Goal: Task Accomplishment & Management: Complete application form

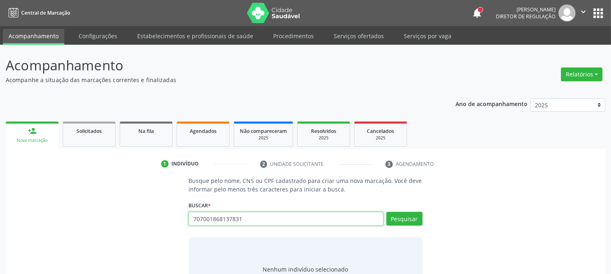
type input "707001868137831"
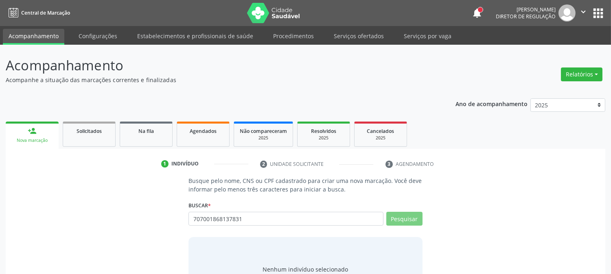
scroll to position [39, 0]
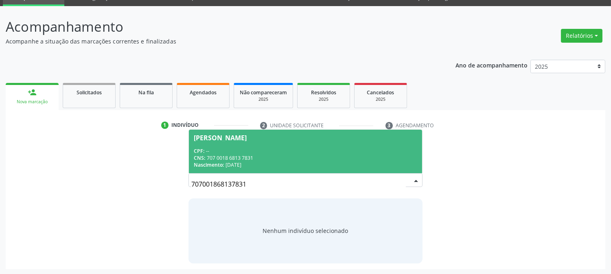
click at [255, 149] on div "CPF: --" at bounding box center [305, 151] width 223 height 7
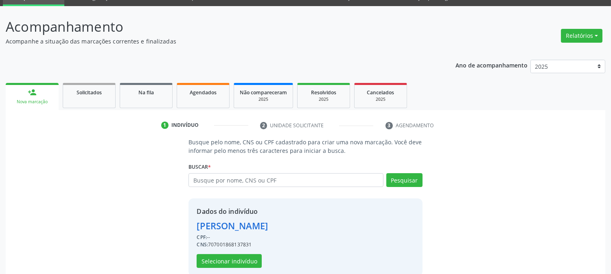
drag, startPoint x: 209, startPoint y: 244, endPoint x: 261, endPoint y: 245, distance: 51.7
click at [261, 245] on div "CNS: 707001868137831" at bounding box center [232, 244] width 71 height 7
copy div "707001868137831"
click at [271, 178] on input "text" at bounding box center [285, 180] width 195 height 14
type input "703207614556892"
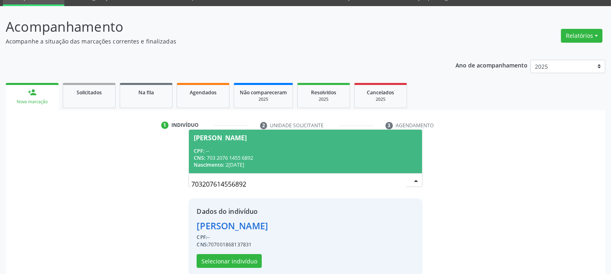
click at [337, 139] on div "[PERSON_NAME]" at bounding box center [305, 138] width 223 height 7
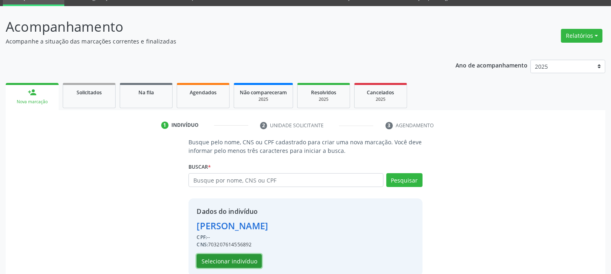
click at [234, 260] on button "Selecionar indivíduo" at bounding box center [229, 261] width 65 height 14
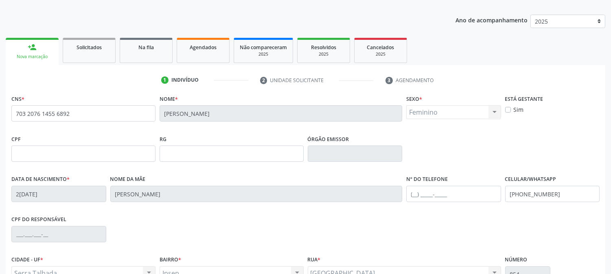
scroll to position [166, 0]
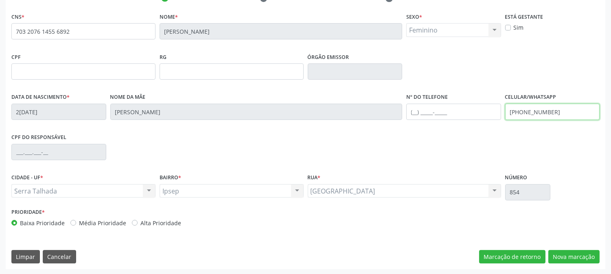
drag, startPoint x: 556, startPoint y: 116, endPoint x: 446, endPoint y: 147, distance: 114.8
click at [446, 147] on div "CNS * 703 2076 1455 6892 [GEOGRAPHIC_DATA] * [PERSON_NAME] * Feminino Masculino…" at bounding box center [305, 122] width 588 height 222
click at [564, 255] on button "Nova marcação" at bounding box center [573, 257] width 51 height 14
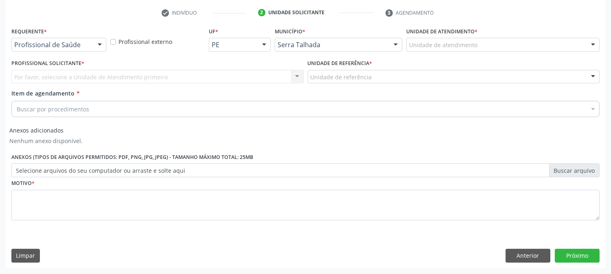
scroll to position [151, 0]
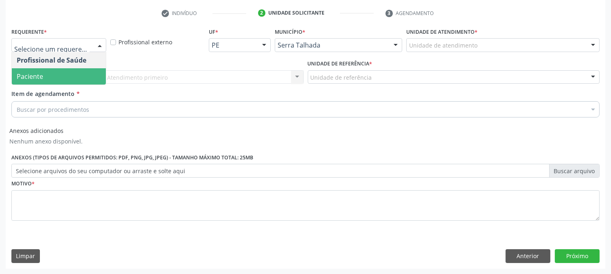
click at [70, 71] on span "Paciente" at bounding box center [59, 76] width 94 height 16
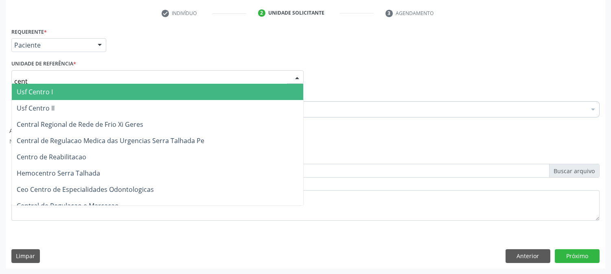
type input "centr"
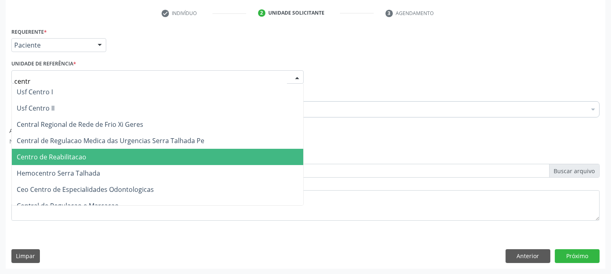
click at [94, 149] on span "Centro de Reabilitacao" at bounding box center [157, 157] width 291 height 16
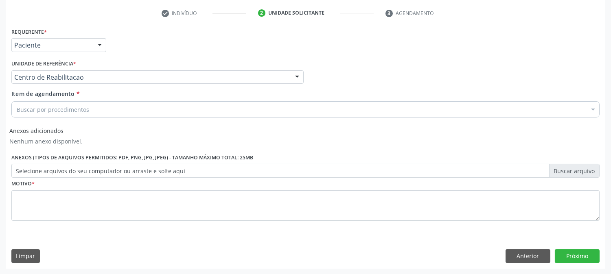
click at [88, 107] on div "Buscar por procedimentos" at bounding box center [305, 109] width 588 height 16
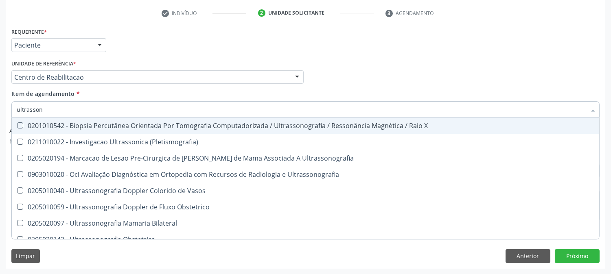
type input "ultrassono"
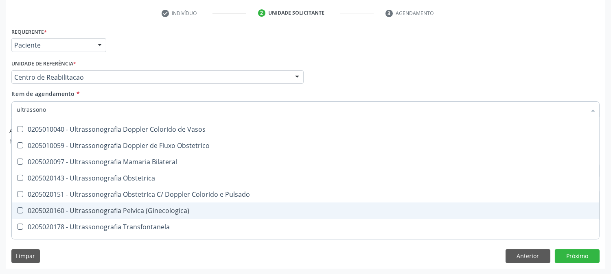
scroll to position [90, 0]
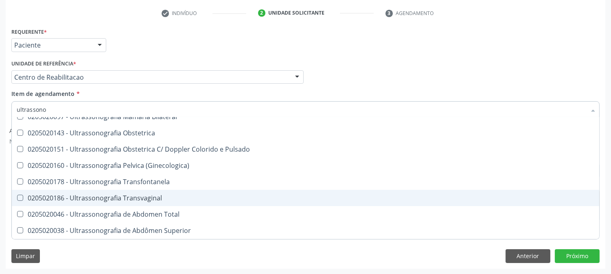
click at [130, 204] on span "0205020186 - Ultrassonografia Transvaginal" at bounding box center [305, 198] width 587 height 16
checkbox Transvaginal "true"
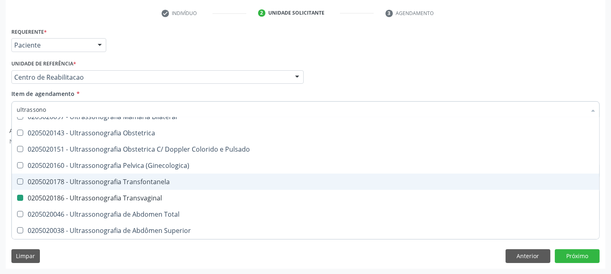
click at [0, 146] on div "Acompanhamento Acompanhe a situação das marcações correntes e finalizadas Relat…" at bounding box center [305, 84] width 611 height 381
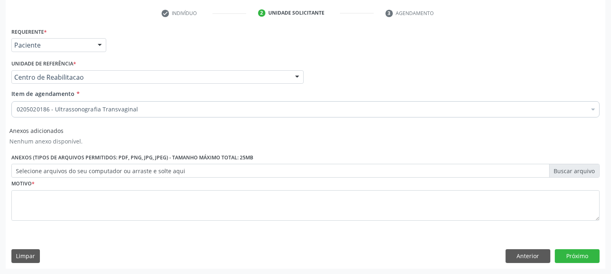
scroll to position [0, 0]
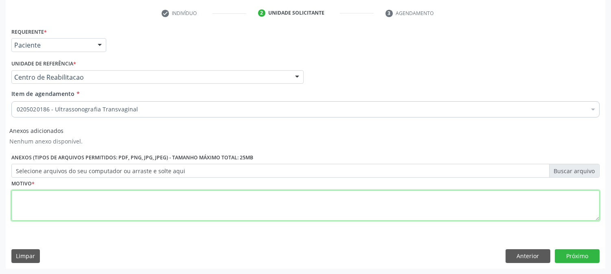
click at [99, 207] on textarea at bounding box center [305, 206] width 588 height 31
type textarea "."
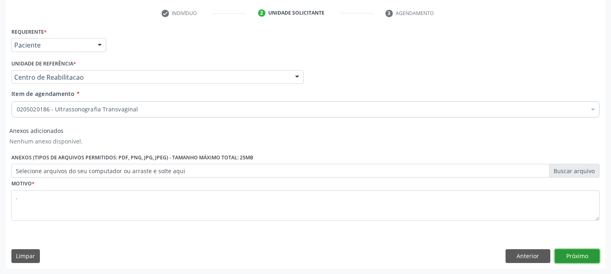
click at [572, 258] on button "Próximo" at bounding box center [577, 257] width 45 height 14
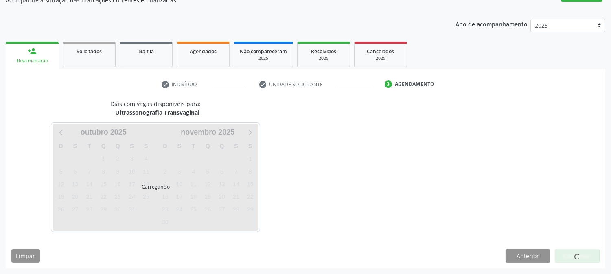
scroll to position [79, 0]
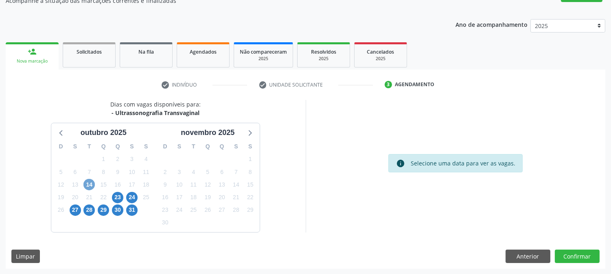
click at [90, 188] on span "14" at bounding box center [88, 184] width 11 height 11
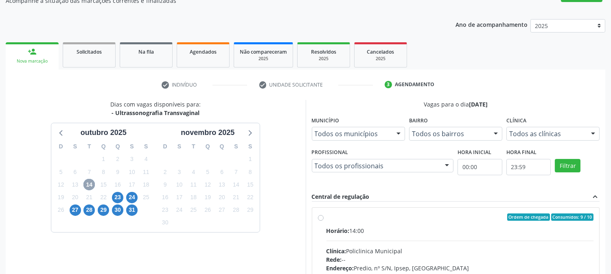
scroll to position [197, 0]
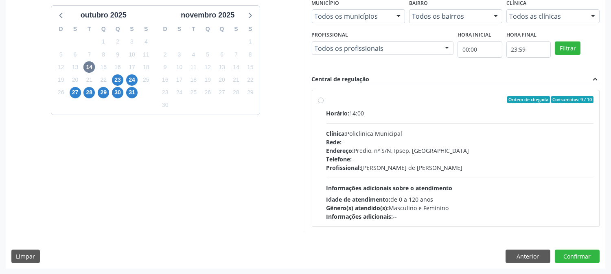
click at [482, 162] on div "Telefone: --" at bounding box center [459, 159] width 267 height 9
click at [324, 103] on input "Ordem de chegada Consumidos: 9 / 10 Horário: 14:00 Clínica: Policlinica Municip…" at bounding box center [321, 99] width 6 height 7
radio input "true"
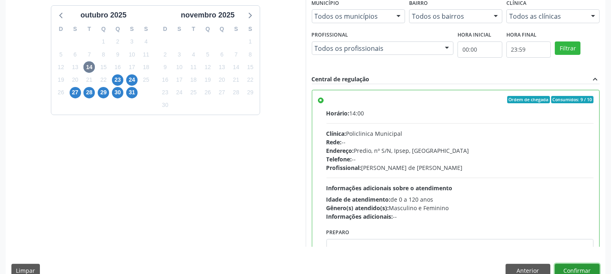
click at [562, 266] on button "Confirmar" at bounding box center [577, 271] width 45 height 14
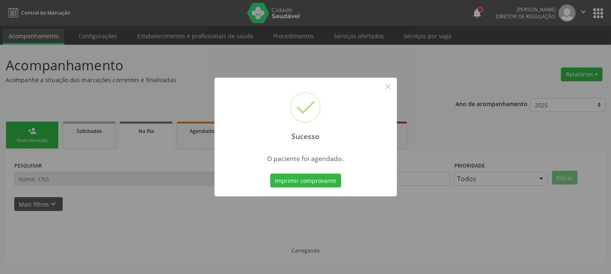
scroll to position [0, 0]
click at [296, 177] on button "Imprimir comprovante" at bounding box center [305, 181] width 71 height 14
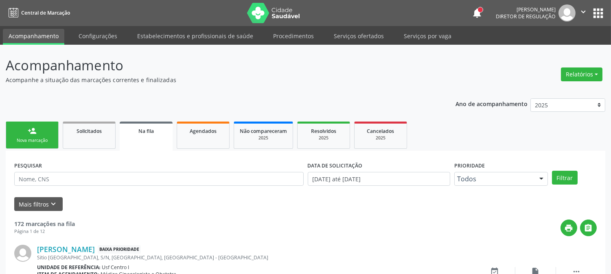
click at [47, 138] on div "Nova marcação" at bounding box center [32, 141] width 41 height 6
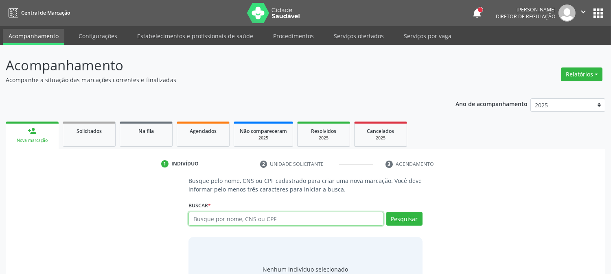
click at [283, 214] on input "text" at bounding box center [285, 219] width 195 height 14
type input "702002335213285"
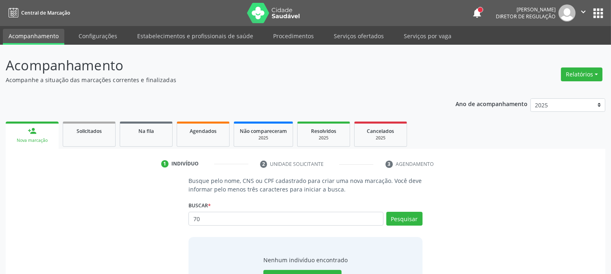
type input "7"
type input "[PERSON_NAME] PER"
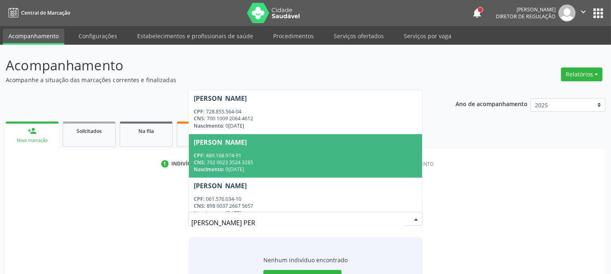
click at [287, 165] on div "CNS: 702 0023 3524 3285" at bounding box center [305, 162] width 223 height 7
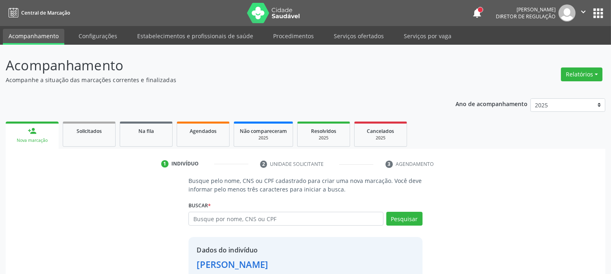
scroll to position [51, 0]
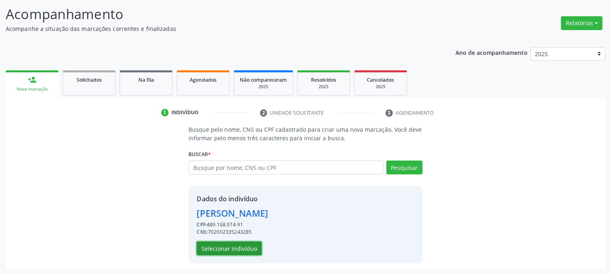
click at [239, 249] on button "Selecionar indivíduo" at bounding box center [229, 249] width 65 height 14
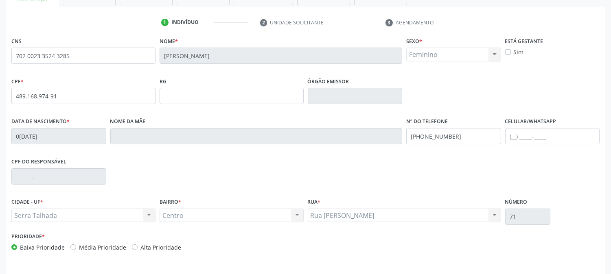
scroll to position [166, 0]
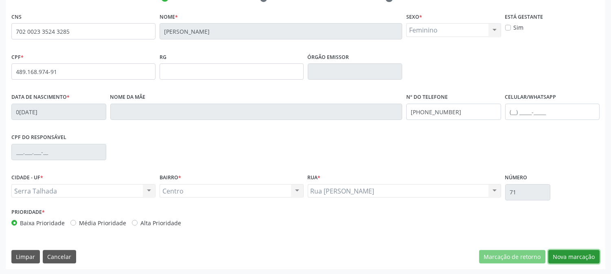
click at [588, 254] on button "Nova marcação" at bounding box center [573, 257] width 51 height 14
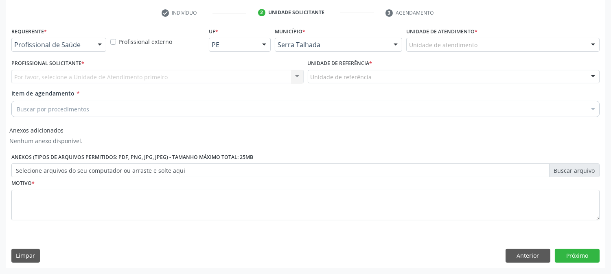
scroll to position [151, 0]
click at [92, 40] on div "Profissional de Saúde" at bounding box center [58, 45] width 95 height 14
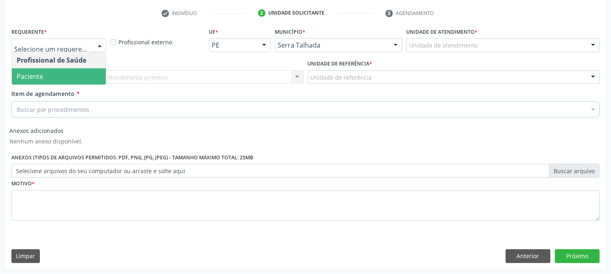
click at [90, 72] on span "Paciente" at bounding box center [59, 76] width 94 height 16
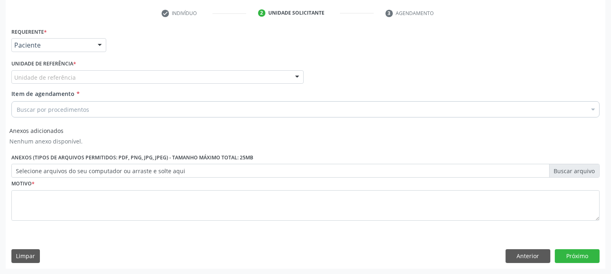
click at [90, 75] on div "Unidade de referência" at bounding box center [157, 77] width 292 height 14
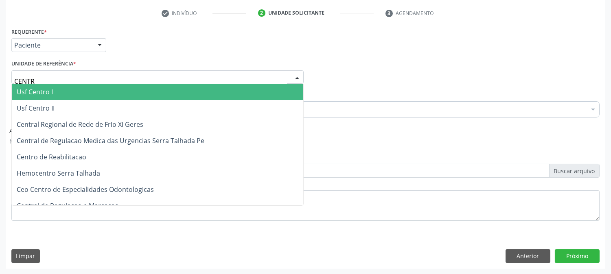
type input "CENTRO"
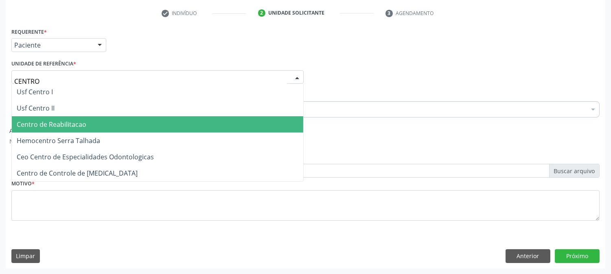
click at [82, 123] on span "Centro de Reabilitacao" at bounding box center [52, 124] width 70 height 9
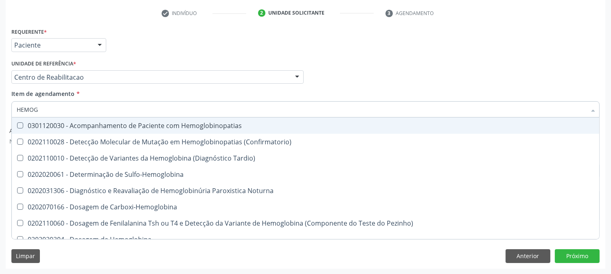
type input "HEMOGR"
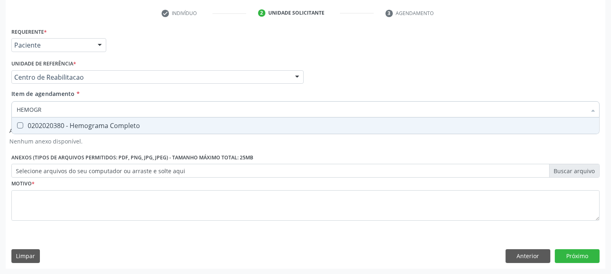
click at [33, 128] on div "0202020380 - Hemograma Completo" at bounding box center [306, 126] width 578 height 7
checkbox Completo "true"
drag, startPoint x: 57, startPoint y: 113, endPoint x: 0, endPoint y: 115, distance: 57.0
click at [0, 115] on div "Acompanhamento Acompanhe a situação das marcações correntes e finalizadas Relat…" at bounding box center [305, 84] width 611 height 381
type input "U"
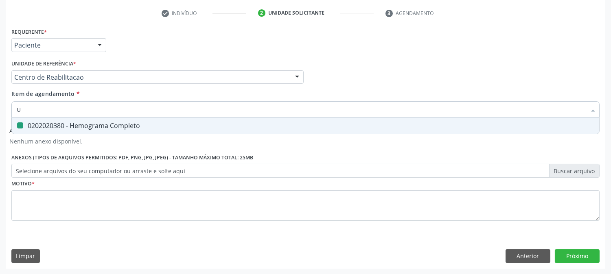
checkbox Completo "false"
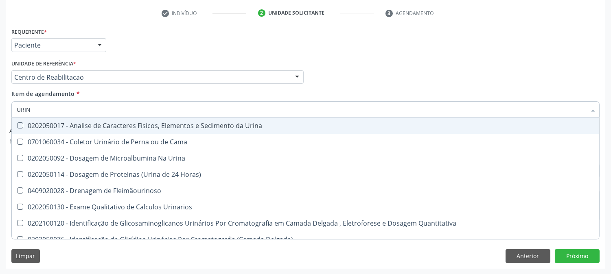
type input "URINA"
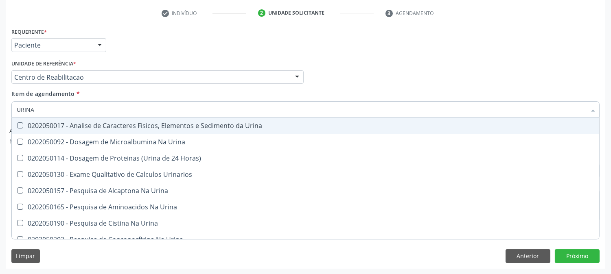
click at [42, 131] on span "0202050017 - Analise de Caracteres Fisicos, Elementos e Sedimento da Urina" at bounding box center [305, 126] width 587 height 16
checkbox Urina "true"
drag, startPoint x: 19, startPoint y: 107, endPoint x: 4, endPoint y: 107, distance: 14.3
click at [4, 107] on div "Acompanhamento Acompanhe a situação das marcações correntes e finalizadas Relat…" at bounding box center [305, 84] width 611 height 381
type input "G"
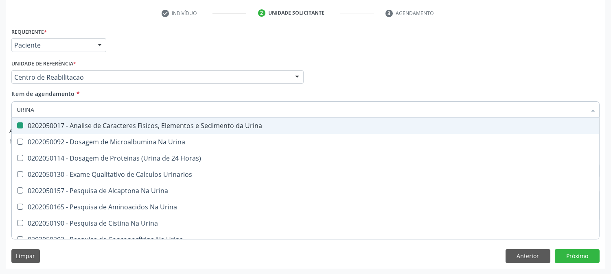
checkbox Urina "false"
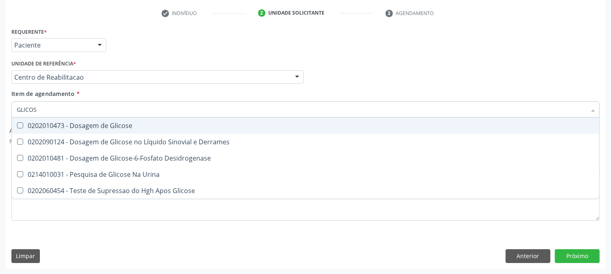
type input "GLICOSE"
click at [34, 127] on div "0202010473 - Dosagem de Glicose" at bounding box center [306, 126] width 578 height 7
checkbox Glicose "true"
drag, startPoint x: 44, startPoint y: 113, endPoint x: 10, endPoint y: 112, distance: 33.8
click at [10, 112] on div "Item de agendamento * GLICOSE Desfazer seleção 0202010473 - Dosagem de Glicose …" at bounding box center [305, 105] width 592 height 31
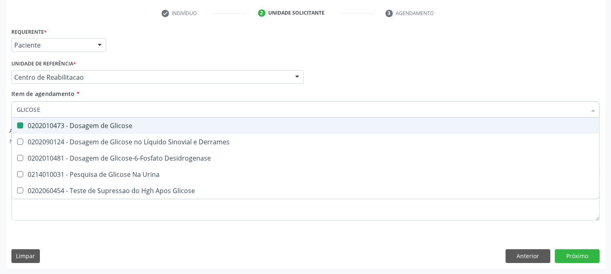
type input "H"
checkbox Glicose "false"
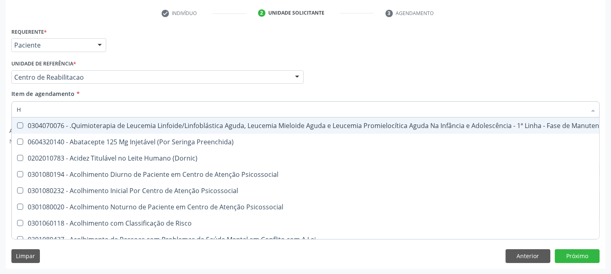
type input "HE"
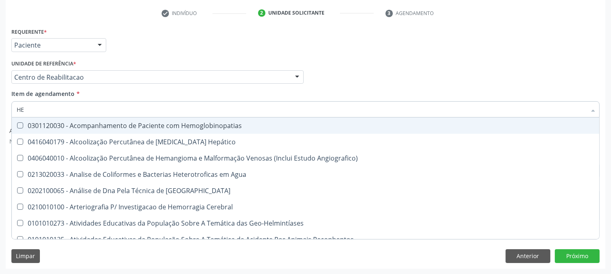
checkbox Completo "true"
type input "HEM"
checkbox II "true"
checkbox Completo "false"
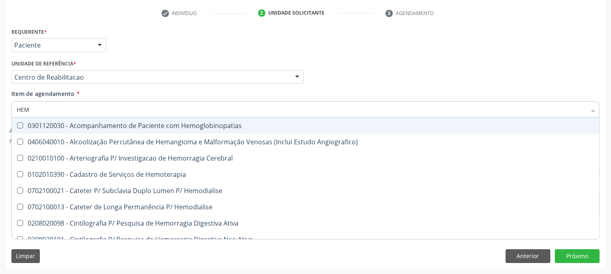
type input "HEMO"
checkbox Retro-Retal "true"
checkbox Completo "false"
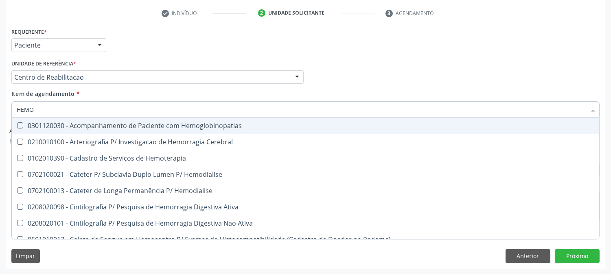
type input "HEMOG"
checkbox Carboxi-Hemoglobina "true"
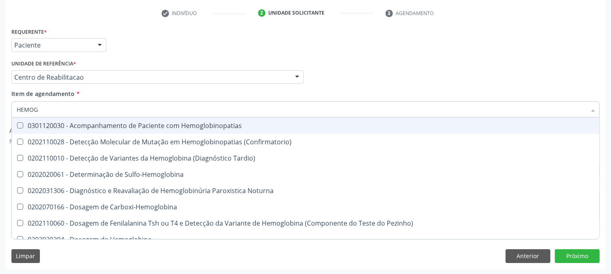
type input "HEMOGL"
checkbox Completo "false"
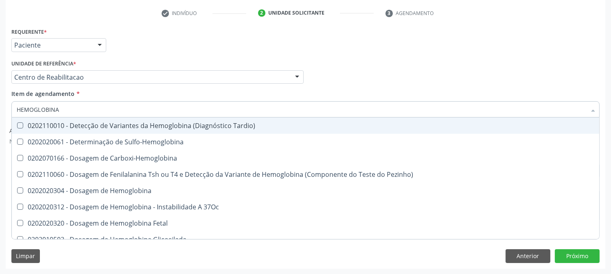
type input "HEMOGLOBINA G"
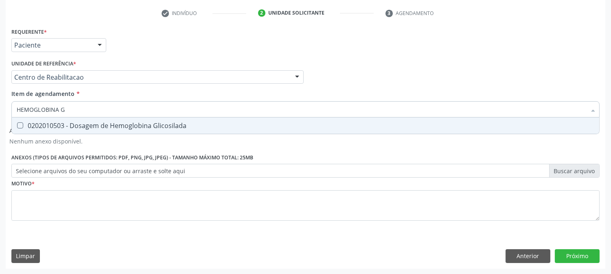
click at [29, 123] on div "0202010503 - Dosagem de Hemoglobina Glicosilada" at bounding box center [306, 126] width 578 height 7
checkbox Glicosilada "true"
drag, startPoint x: 80, startPoint y: 115, endPoint x: 0, endPoint y: 113, distance: 79.8
click at [0, 113] on div "Acompanhamento Acompanhe a situação das marcações correntes e finalizadas Relat…" at bounding box center [305, 84] width 611 height 381
type input "TRI"
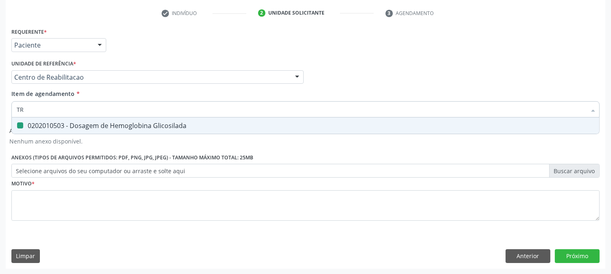
checkbox Glicosilada "false"
type input "TRIGLI"
click at [43, 119] on span "0202010678 - Dosagem de Triglicerideos" at bounding box center [305, 126] width 587 height 16
checkbox Triglicerideos "true"
drag, startPoint x: 39, startPoint y: 114, endPoint x: 0, endPoint y: 111, distance: 39.2
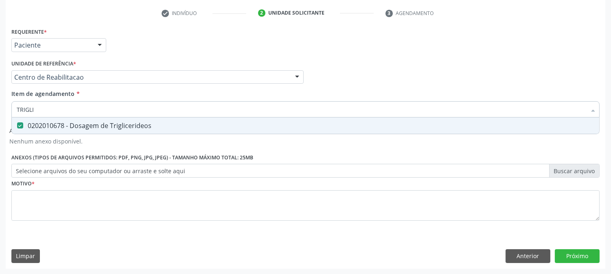
click at [0, 111] on div "Acompanhamento Acompanhe a situação das marcações correntes e finalizadas Relat…" at bounding box center [305, 84] width 611 height 381
type input "CO"
checkbox Triglicerideos "false"
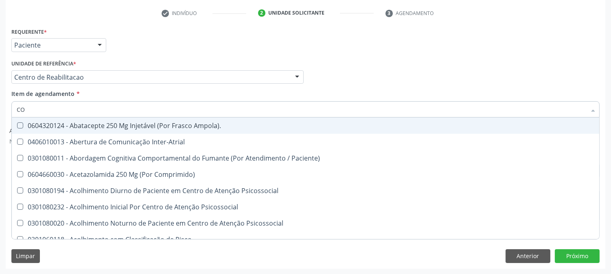
type input "COL"
checkbox Urina "false"
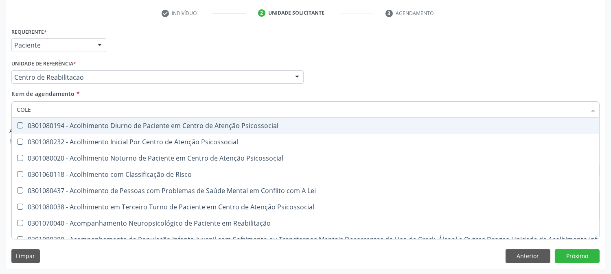
type input "COLES"
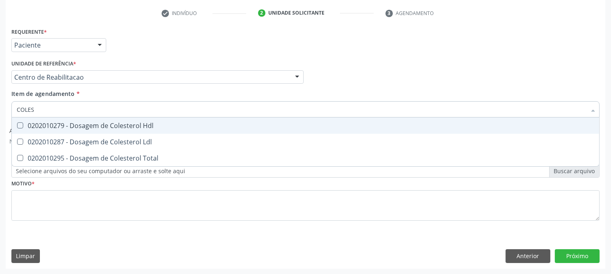
click at [26, 123] on div "0202010279 - Dosagem de Colesterol Hdl" at bounding box center [306, 126] width 578 height 7
checkbox Hdl "true"
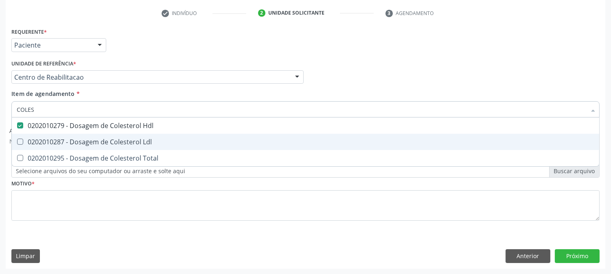
click at [26, 137] on span "0202010287 - Dosagem de Colesterol Ldl" at bounding box center [305, 142] width 587 height 16
checkbox Ldl "true"
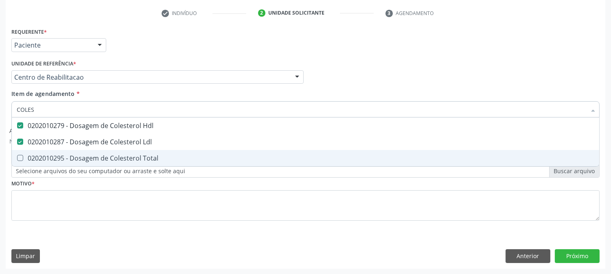
click at [26, 152] on span "0202010295 - Dosagem de Colesterol Total" at bounding box center [305, 158] width 587 height 16
checkbox Total "true"
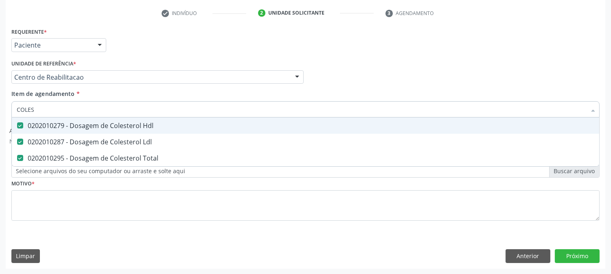
drag, startPoint x: 39, startPoint y: 108, endPoint x: 2, endPoint y: 110, distance: 36.3
click at [2, 110] on div "Acompanhamento Acompanhe a situação das marcações correntes e finalizadas Relat…" at bounding box center [305, 84] width 611 height 381
type input "UR"
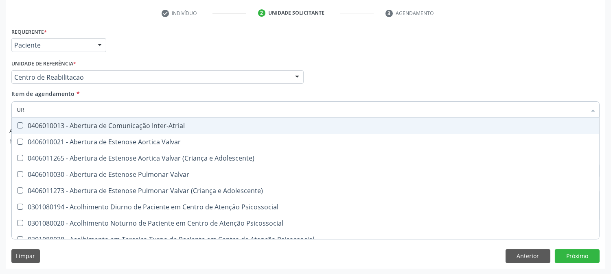
checkbox Inter-Atrial "false"
checkbox Valvar "false"
checkbox Adolescente\) "false"
type input "URE"
checkbox Urina "false"
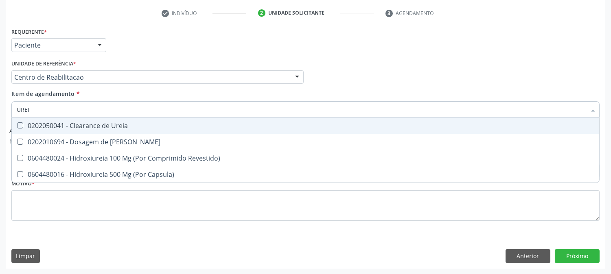
type input "UREIA"
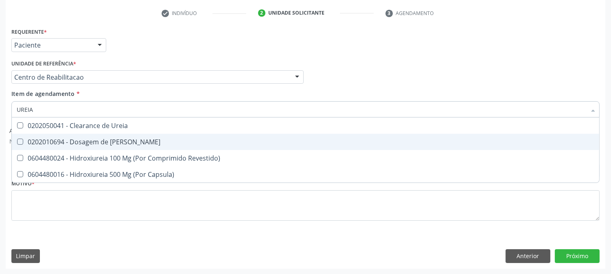
click at [94, 139] on div "0202010694 - Dosagem de [PERSON_NAME]" at bounding box center [306, 142] width 578 height 7
checkbox Ureia "true"
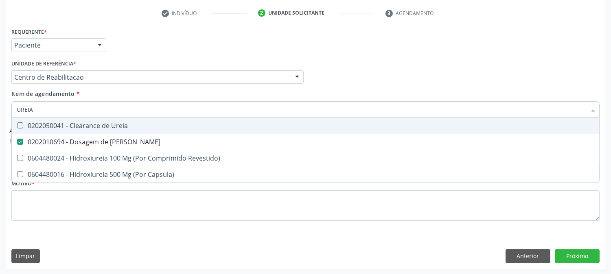
drag, startPoint x: 42, startPoint y: 111, endPoint x: 3, endPoint y: 116, distance: 39.9
click at [3, 116] on div "Acompanhamento Acompanhe a situação das marcações correntes e finalizadas Relat…" at bounding box center [305, 84] width 611 height 381
type input "C"
checkbox Ureia "false"
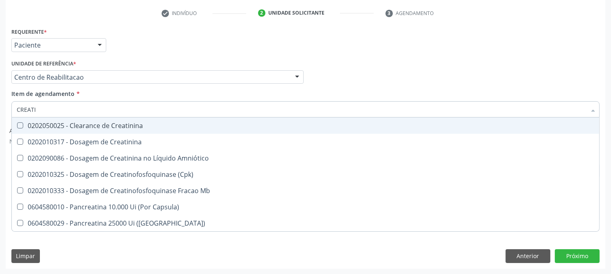
type input "CREATIN"
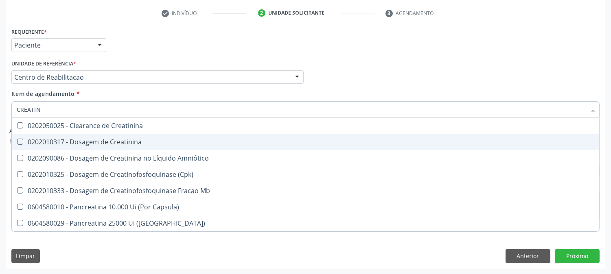
click at [38, 141] on div "0202010317 - Dosagem de Creatinina" at bounding box center [306, 142] width 578 height 7
checkbox Creatinina "true"
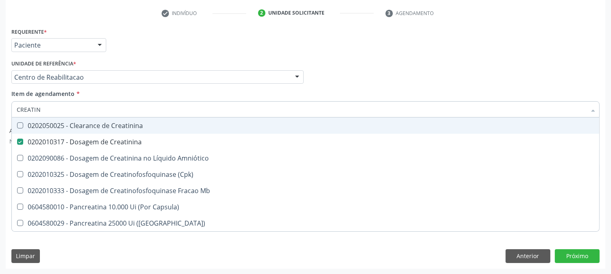
drag, startPoint x: 42, startPoint y: 110, endPoint x: 10, endPoint y: 109, distance: 31.8
click at [10, 109] on div "Item de agendamento * CREATIN Desfazer seleção 0202050025 - Clearance de Creati…" at bounding box center [305, 105] width 592 height 31
type input "TS"
checkbox Creatinina "false"
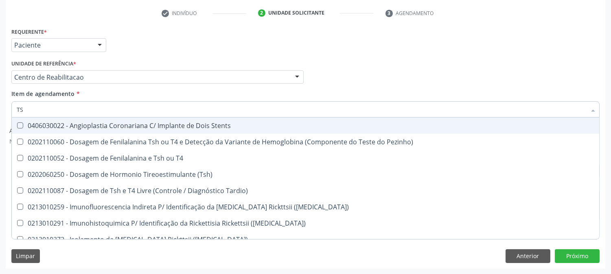
type input "TSH"
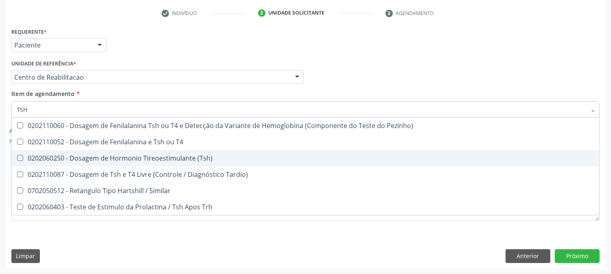
click at [45, 156] on div "0202060250 - Dosagem de Hormonio Tireoestimulante (Tsh)" at bounding box center [306, 158] width 578 height 7
checkbox \(Tsh\) "true"
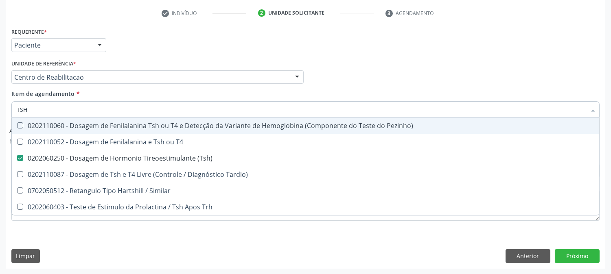
drag, startPoint x: 32, startPoint y: 111, endPoint x: 4, endPoint y: 103, distance: 28.9
click at [0, 105] on div "Acompanhamento Acompanhe a situação das marcações correntes e finalizadas Relat…" at bounding box center [305, 84] width 611 height 381
type input "T"
checkbox \(Tsh\) "false"
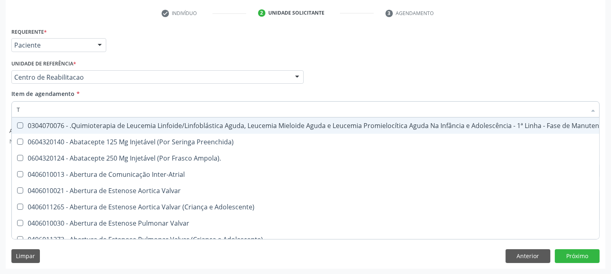
type input "T4"
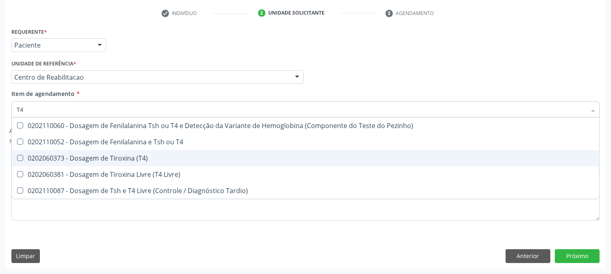
click at [87, 157] on div "0202060373 - Dosagem de Tiroxina (T4)" at bounding box center [306, 158] width 578 height 7
checkbox \(T4\) "true"
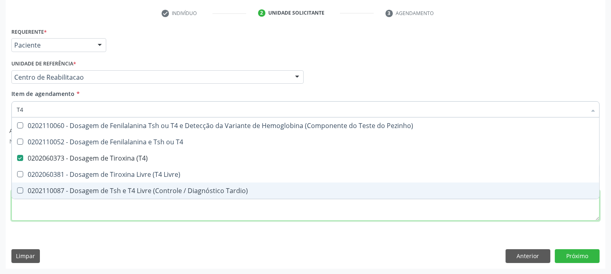
click at [80, 216] on div "Requerente * Paciente Profissional de Saúde Paciente Nenhum resultado encontrad…" at bounding box center [305, 129] width 588 height 207
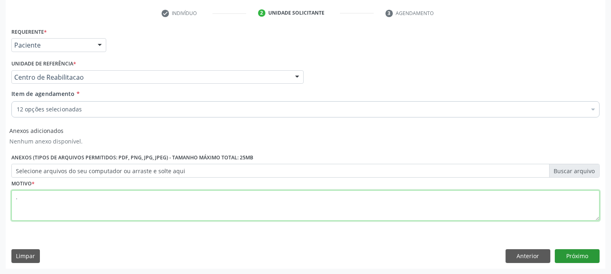
type textarea "."
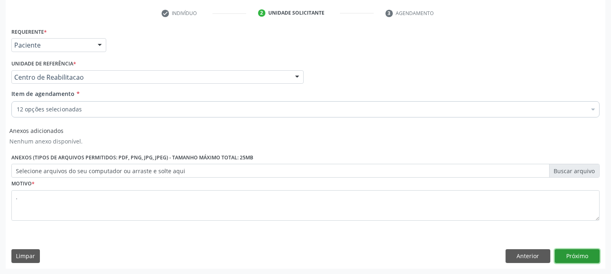
click at [572, 252] on button "Próximo" at bounding box center [577, 257] width 45 height 14
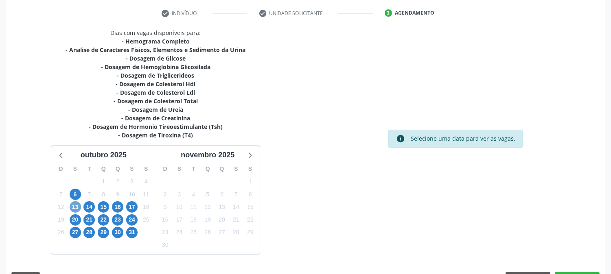
click at [76, 205] on span "13" at bounding box center [75, 207] width 11 height 11
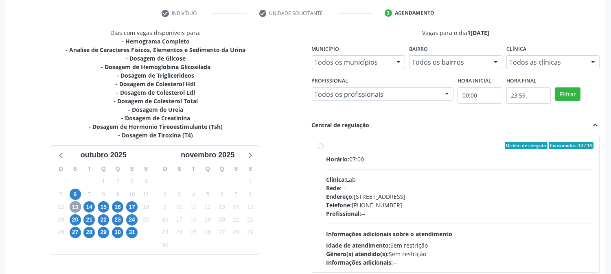
scroll to position [197, 0]
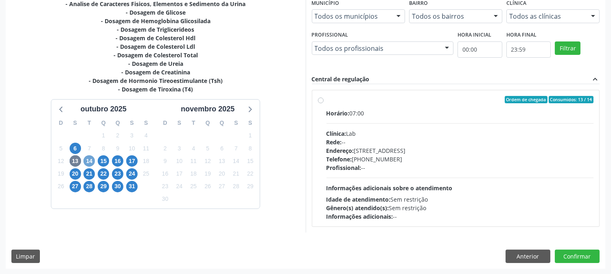
click at [91, 163] on span "14" at bounding box center [88, 161] width 11 height 11
click at [103, 164] on span "15" at bounding box center [103, 161] width 11 height 11
click at [114, 164] on span "16" at bounding box center [117, 161] width 11 height 11
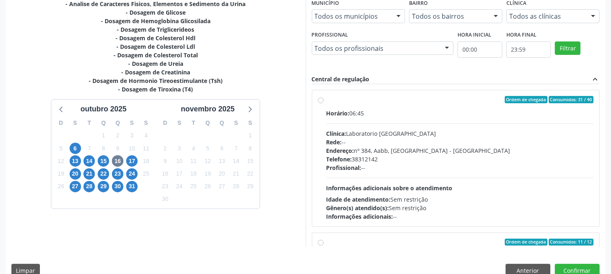
click at [440, 188] on span "Informações adicionais sobre o atendimento" at bounding box center [389, 188] width 126 height 8
click at [324, 103] on input "Ordem de chegada Consumidos: 31 / 40 Horário: 06:45 Clínica: Laboratorio [GEOGR…" at bounding box center [321, 99] width 6 height 7
radio input "true"
click at [574, 272] on button "Confirmar" at bounding box center [577, 271] width 45 height 14
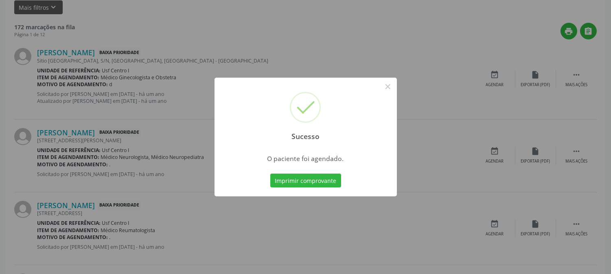
scroll to position [0, 0]
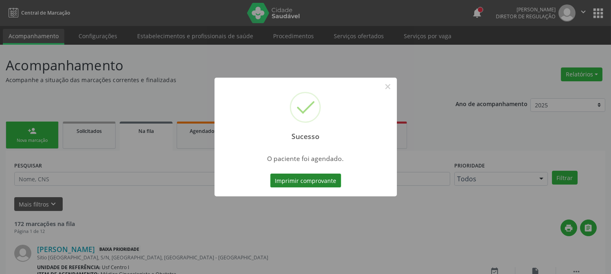
click at [313, 184] on button "Imprimir comprovante" at bounding box center [305, 181] width 71 height 14
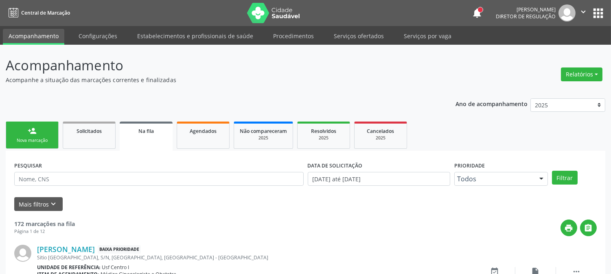
click at [50, 139] on div "Nova marcação" at bounding box center [32, 141] width 41 height 6
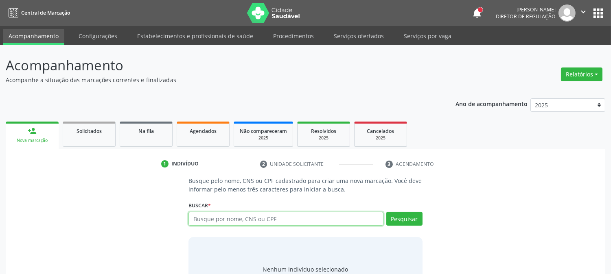
click at [276, 220] on input "text" at bounding box center [285, 219] width 195 height 14
type input "704700776764633"
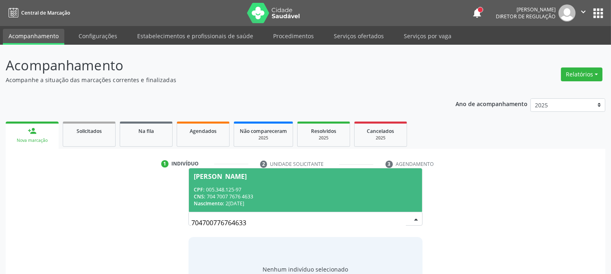
click at [267, 201] on div "Nascimento: 2[DATE]" at bounding box center [305, 203] width 223 height 7
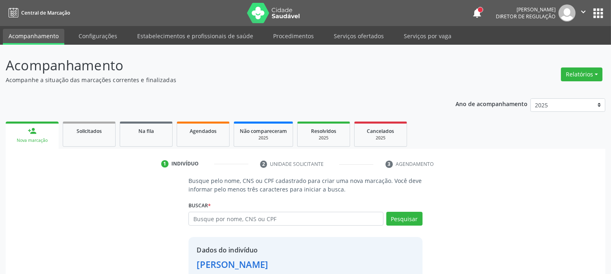
scroll to position [51, 0]
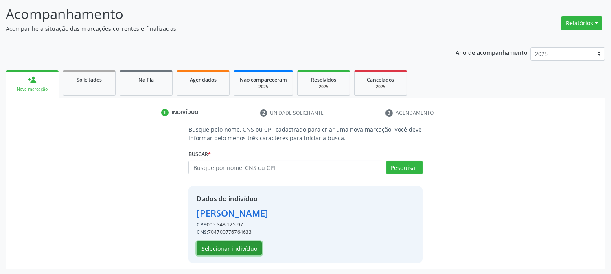
click at [241, 250] on button "Selecionar indivíduo" at bounding box center [229, 249] width 65 height 14
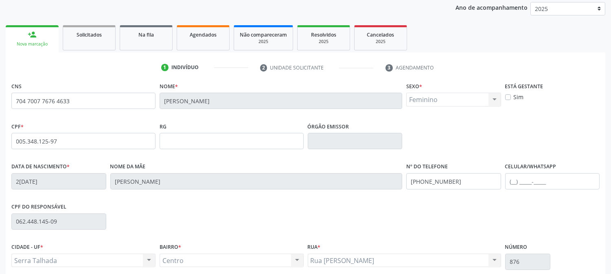
scroll to position [166, 0]
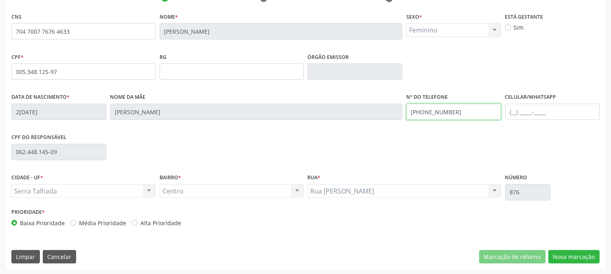
click at [380, 111] on div "Data de nascimento * [DATE] Nome da mãe [PERSON_NAME] Nº do Telefone [PHONE_NUM…" at bounding box center [305, 111] width 592 height 40
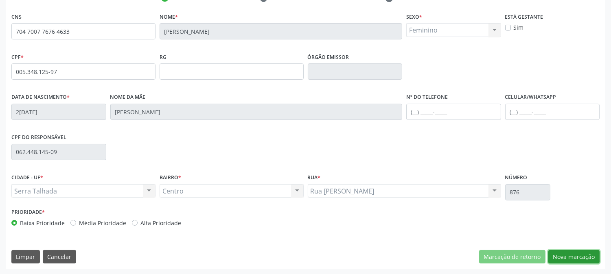
click at [564, 257] on button "Nova marcação" at bounding box center [573, 257] width 51 height 14
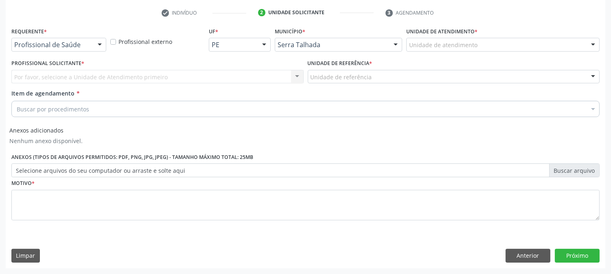
scroll to position [151, 0]
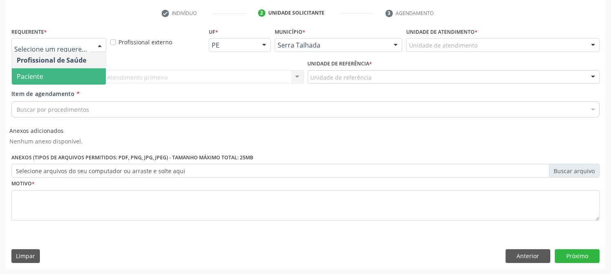
click at [79, 71] on span "Paciente" at bounding box center [59, 76] width 94 height 16
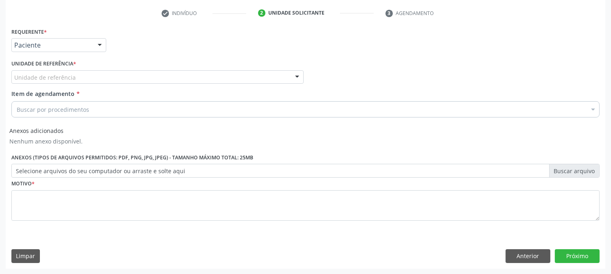
click at [79, 71] on div "Unidade de referência" at bounding box center [157, 77] width 292 height 14
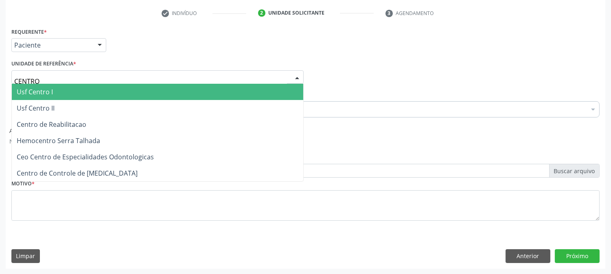
type input "CENTRO D"
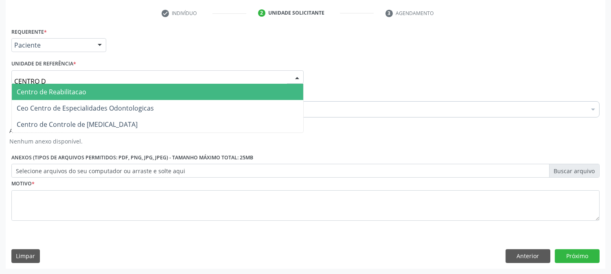
click at [79, 89] on span "Centro de Reabilitacao" at bounding box center [52, 92] width 70 height 9
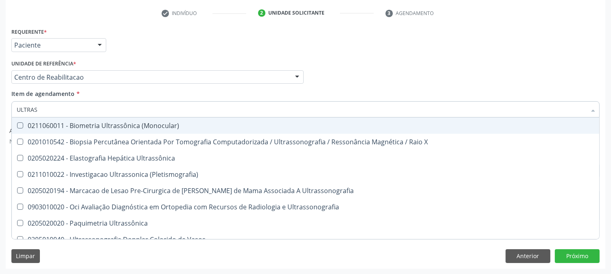
type input "ULTRASS"
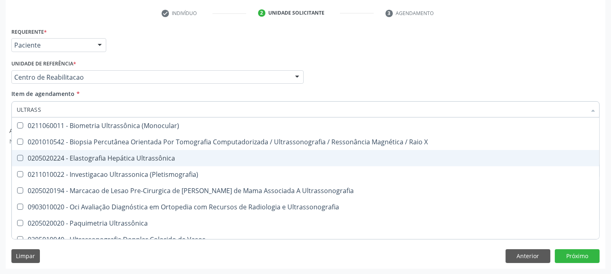
scroll to position [45, 0]
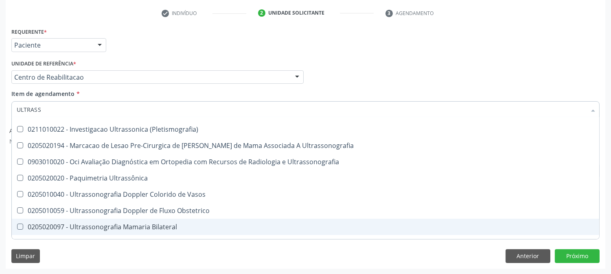
click at [126, 226] on div "0205020097 - Ultrassonografia Mamaria Bilateral" at bounding box center [306, 227] width 578 height 7
checkbox Bilateral "true"
click at [127, 259] on div "Limpar Anterior Próximo" at bounding box center [305, 257] width 588 height 14
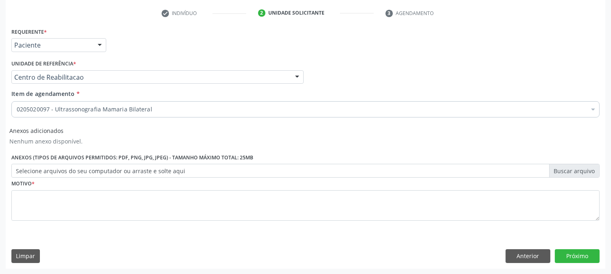
scroll to position [0, 0]
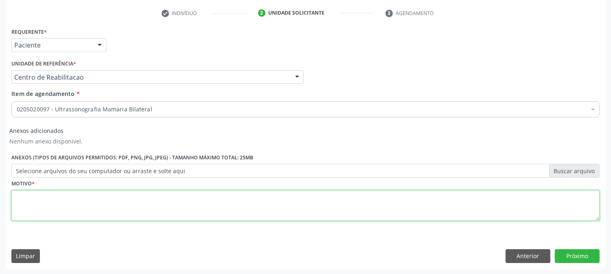
click at [204, 201] on textarea at bounding box center [305, 206] width 588 height 31
type textarea "."
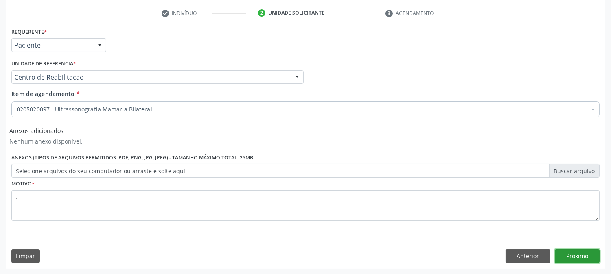
click at [576, 259] on button "Próximo" at bounding box center [577, 257] width 45 height 14
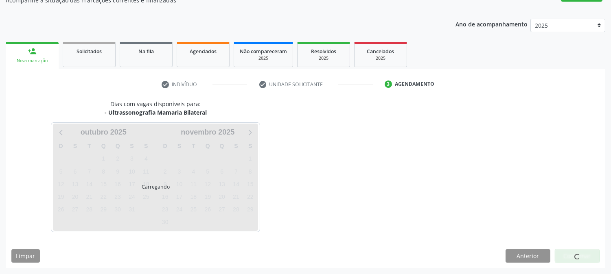
scroll to position [79, 0]
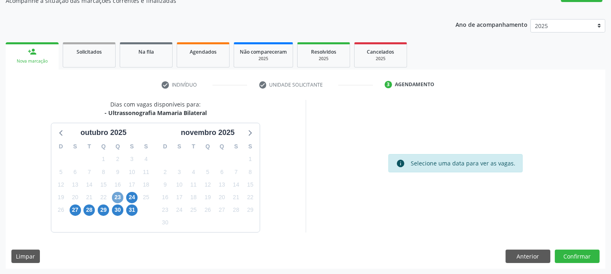
click at [119, 201] on span "23" at bounding box center [117, 197] width 11 height 11
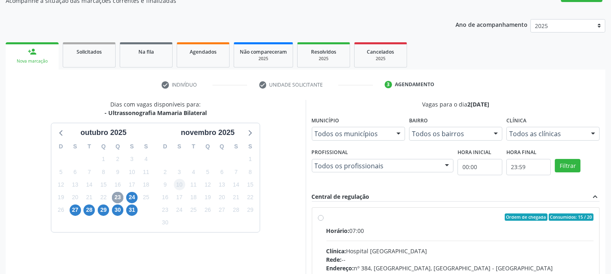
scroll to position [197, 0]
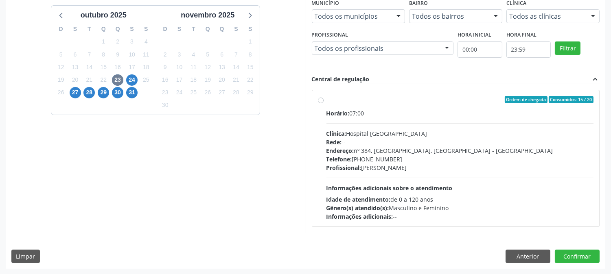
click at [533, 194] on div "Horário: 07:00 Clínica: Hospital [GEOGRAPHIC_DATA] Rede: -- Endereço: [STREET_A…" at bounding box center [459, 165] width 267 height 112
click at [324, 103] on input "Ordem de chegada Consumidos: 15 / 20 Horário: 07:00 Clínica: Hospital [GEOGRAPH…" at bounding box center [321, 99] width 6 height 7
radio input "true"
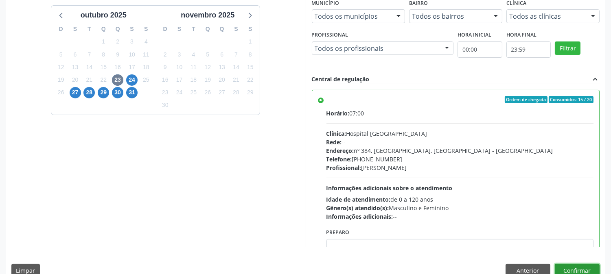
click at [577, 267] on button "Confirmar" at bounding box center [577, 271] width 45 height 14
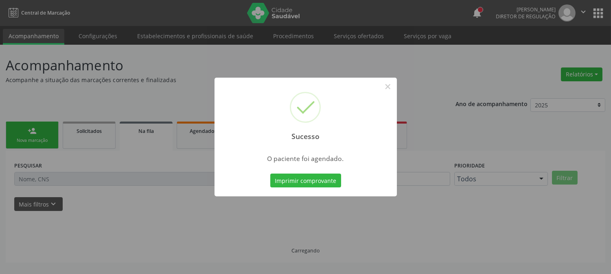
scroll to position [0, 0]
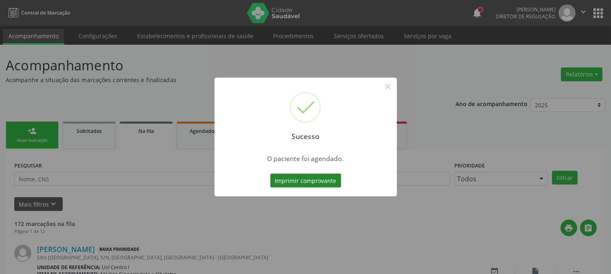
click at [322, 176] on button "Imprimir comprovante" at bounding box center [305, 181] width 71 height 14
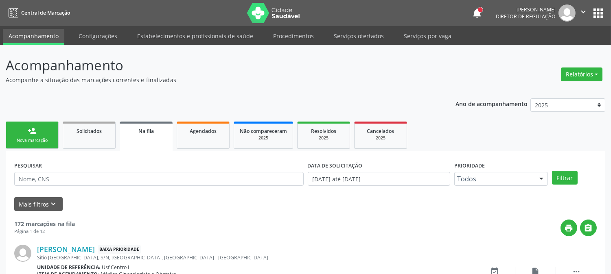
click at [50, 128] on link "person_add Nova marcação" at bounding box center [32, 135] width 53 height 27
